Goal: Transaction & Acquisition: Purchase product/service

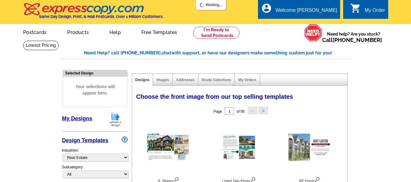
select select "785"
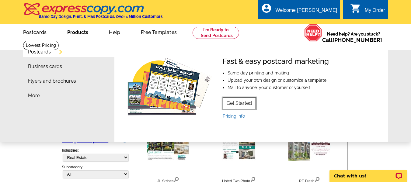
click at [246, 105] on link "Get Started" at bounding box center [238, 104] width 33 height 12
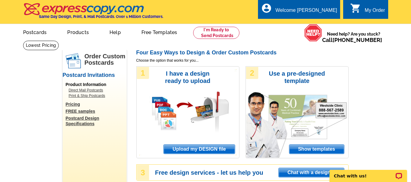
click at [194, 149] on span "Upload my DESIGN file" at bounding box center [199, 149] width 71 height 9
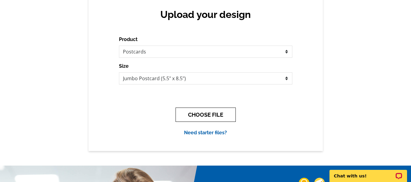
click at [203, 113] on button "CHOOSE FILE" at bounding box center [205, 115] width 60 height 14
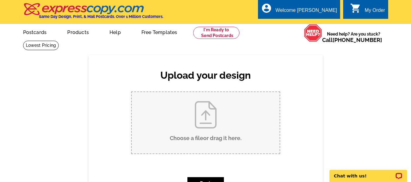
click at [208, 112] on input "Choose a file or drag it here ." at bounding box center [206, 122] width 148 height 61
type input "C:\fakepath\Fall Postcard.pdf"
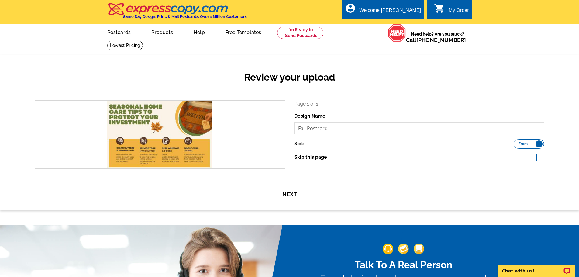
click at [290, 196] on button "Next" at bounding box center [290, 194] width 40 height 14
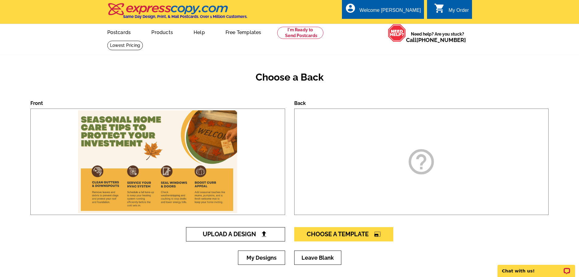
click at [228, 233] on span "Upload A Design" at bounding box center [235, 233] width 65 height 7
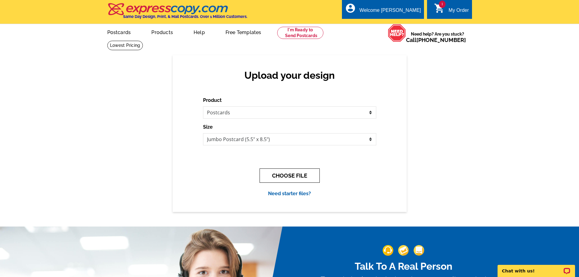
click at [305, 176] on button "CHOOSE FILE" at bounding box center [290, 175] width 60 height 14
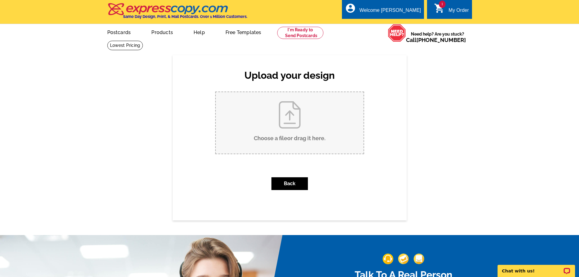
click at [278, 131] on input "Choose a file or drag it here ." at bounding box center [290, 122] width 148 height 61
type input "C:\fakepath\Fall Postcard (1).pdf"
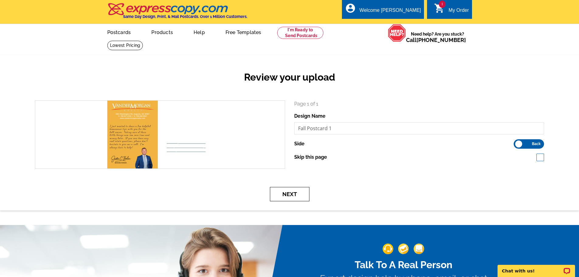
click at [285, 194] on button "Next" at bounding box center [290, 194] width 40 height 14
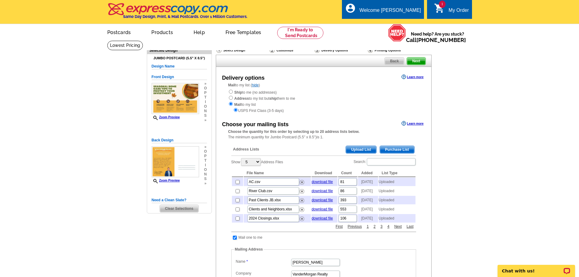
click at [362, 152] on span "Upload List" at bounding box center [361, 149] width 30 height 7
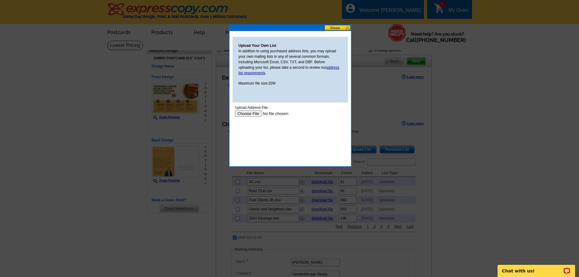
click at [253, 115] on input "file" at bounding box center [273, 113] width 77 height 6
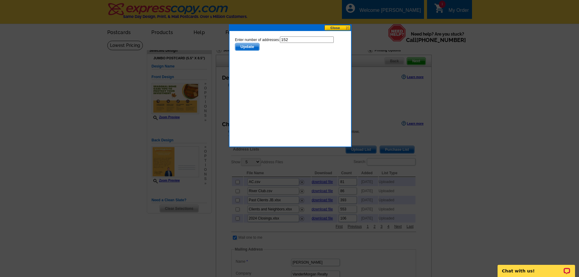
click at [243, 46] on span "Update" at bounding box center [247, 46] width 24 height 7
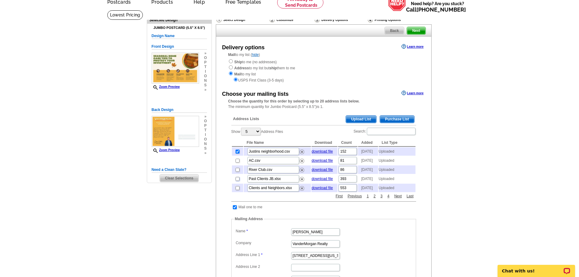
click at [238, 181] on input "checkbox" at bounding box center [238, 179] width 4 height 4
checkbox input "true"
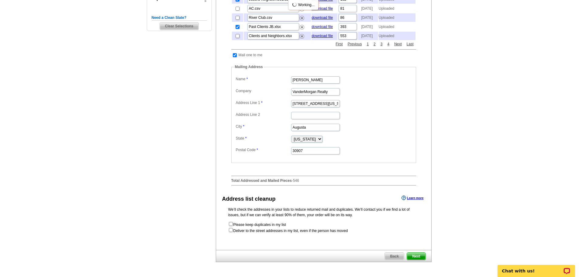
scroll to position [213, 0]
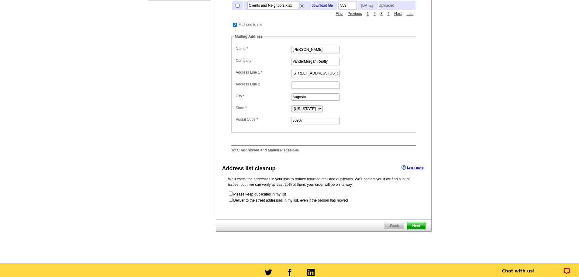
click at [231, 201] on input "checkbox" at bounding box center [231, 200] width 4 height 4
checkbox input "true"
radio input "true"
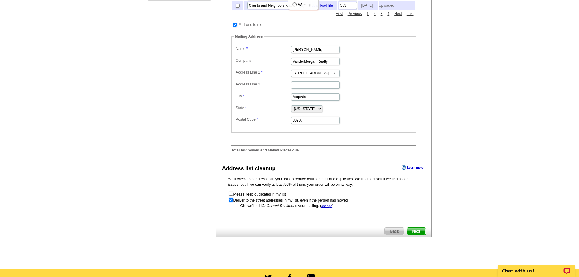
scroll to position [0, 0]
click at [418, 235] on span "Next" at bounding box center [416, 231] width 18 height 7
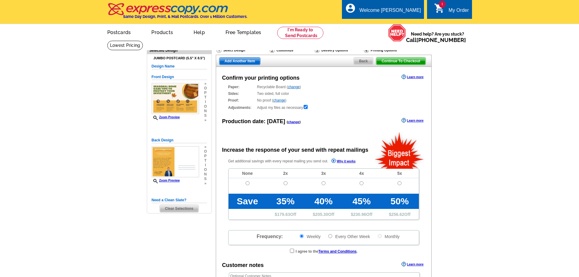
radio input "false"
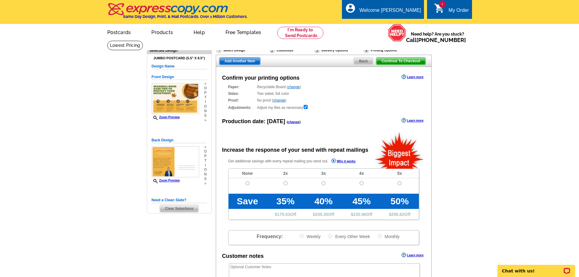
click at [360, 62] on span "Back" at bounding box center [363, 60] width 19 height 7
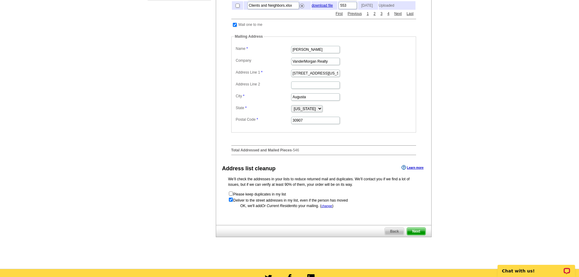
scroll to position [274, 0]
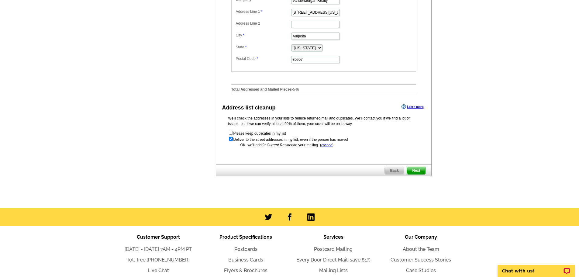
click at [412, 174] on span "Next" at bounding box center [416, 170] width 18 height 7
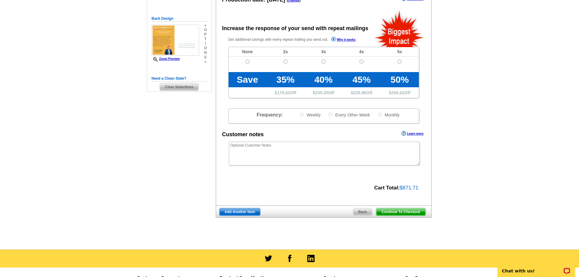
scroll to position [91, 0]
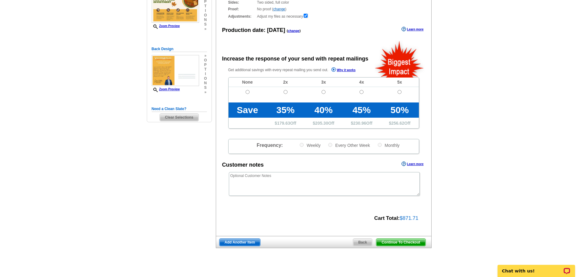
click at [244, 93] on td at bounding box center [248, 94] width 38 height 15
click at [246, 91] on input "radio" at bounding box center [248, 92] width 4 height 4
radio input "true"
click at [401, 244] on span "Continue To Checkout" at bounding box center [400, 242] width 49 height 7
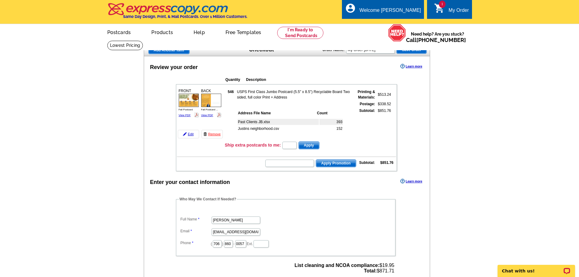
click at [294, 160] on form "Apply Promotion" at bounding box center [310, 163] width 91 height 9
click at [295, 165] on input "text" at bounding box center [289, 163] width 49 height 7
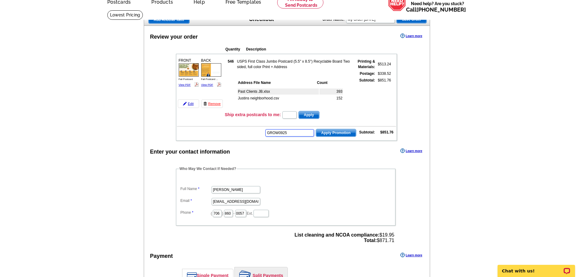
type input "GROW0925"
click at [343, 133] on span "Apply Promotion" at bounding box center [336, 132] width 40 height 7
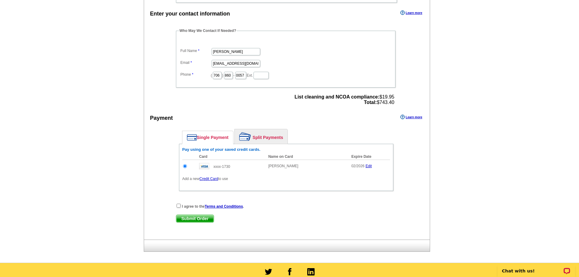
scroll to position [213, 0]
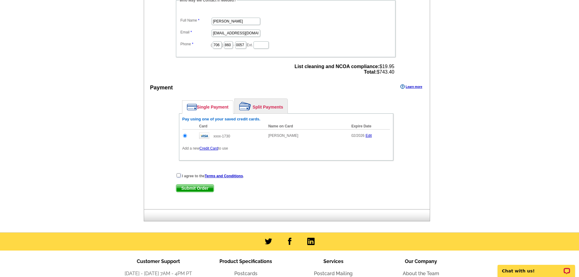
click at [180, 177] on input "checkbox" at bounding box center [179, 175] width 4 height 4
checkbox input "true"
click at [204, 188] on span "Submit Order" at bounding box center [194, 187] width 37 height 7
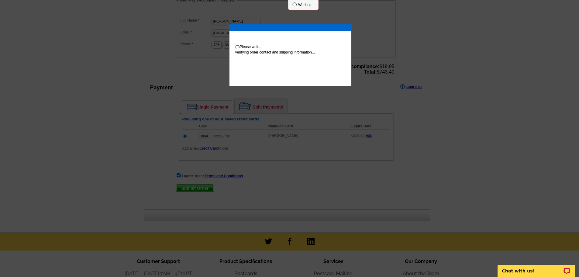
scroll to position [210, 0]
